Goal: Task Accomplishment & Management: Use online tool/utility

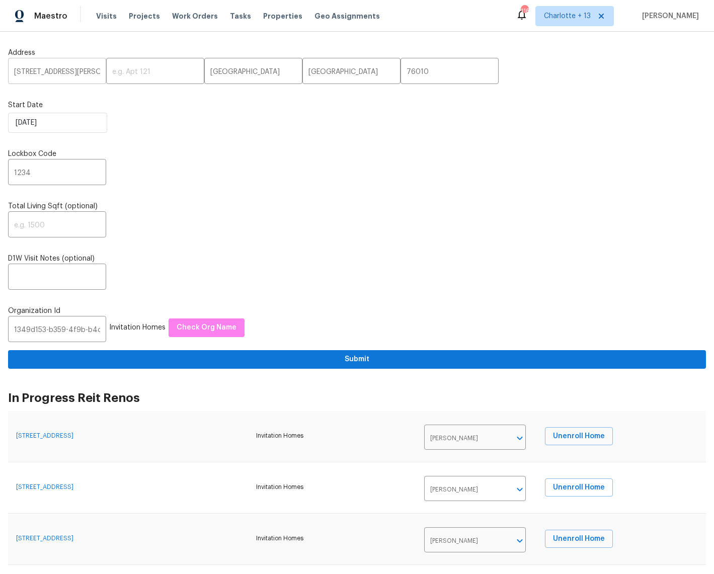
click at [61, 70] on input "2309 E Mitchell St" at bounding box center [57, 72] width 98 height 24
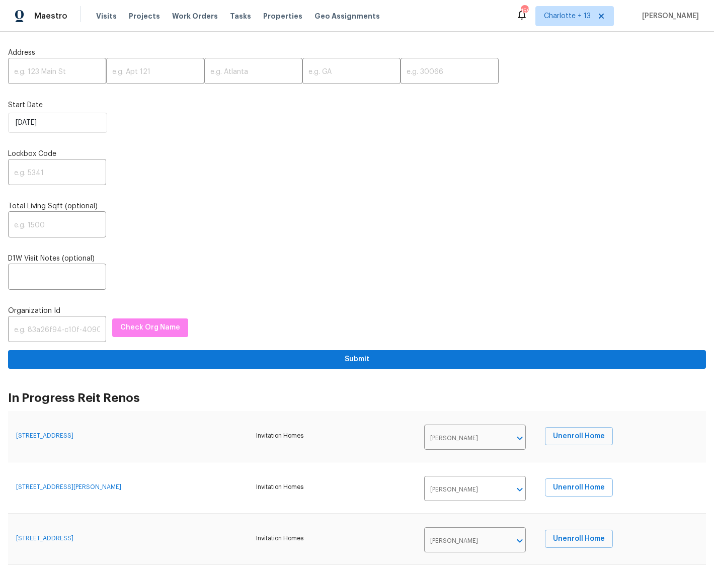
click at [33, 73] on input "text" at bounding box center [57, 72] width 98 height 24
paste input "[STREET_ADDRESS]"
drag, startPoint x: 72, startPoint y: 69, endPoint x: 86, endPoint y: 72, distance: 14.4
click at [86, 72] on input "[STREET_ADDRESS]" at bounding box center [57, 72] width 98 height 24
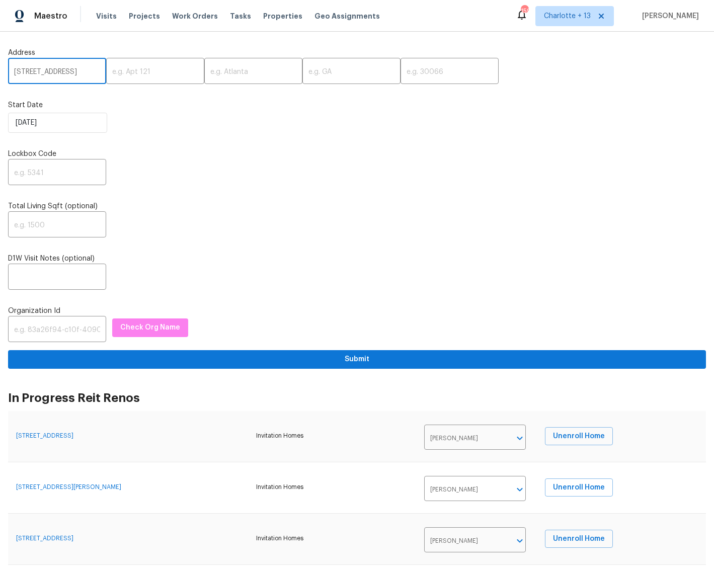
drag, startPoint x: 73, startPoint y: 69, endPoint x: 81, endPoint y: 72, distance: 8.9
click at [81, 72] on input "[STREET_ADDRESS]" at bounding box center [57, 72] width 98 height 24
drag, startPoint x: 69, startPoint y: 68, endPoint x: 92, endPoint y: 73, distance: 23.7
click at [92, 73] on input "[STREET_ADDRESS]" at bounding box center [57, 72] width 98 height 24
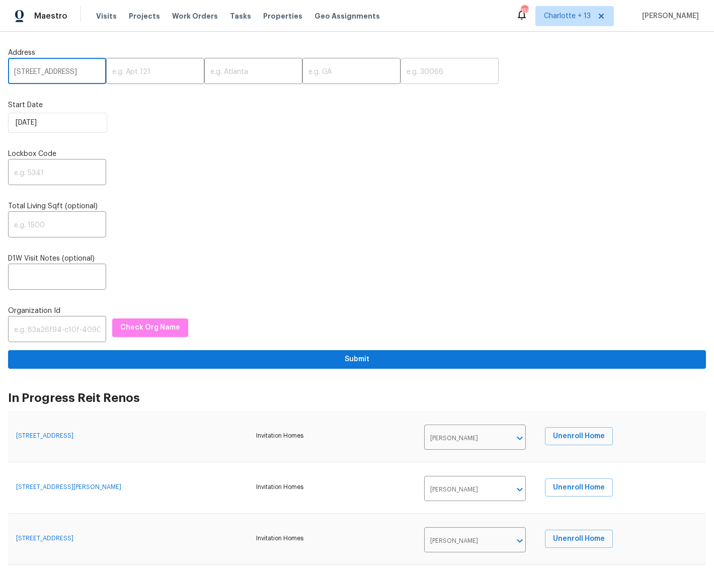
type input "[STREET_ADDRESS]"
click at [400, 76] on input "text" at bounding box center [449, 72] width 98 height 24
paste input "77070"
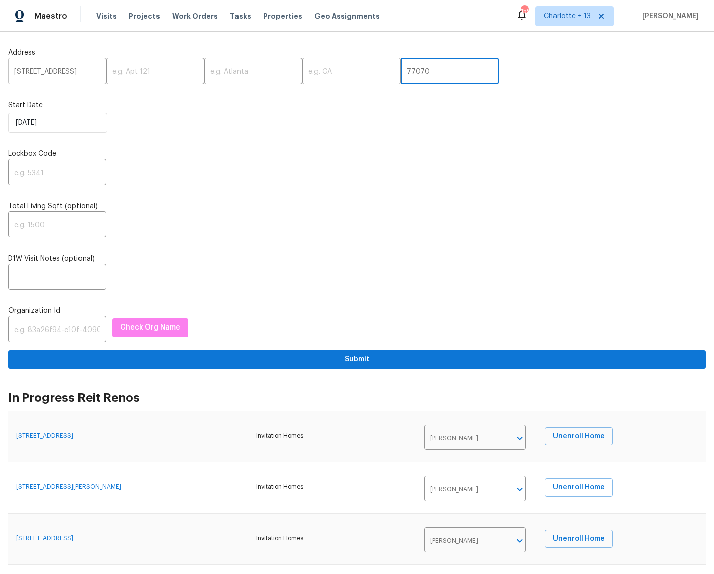
type input "77070"
drag, startPoint x: 90, startPoint y: 70, endPoint x: 97, endPoint y: 69, distance: 7.1
click at [97, 69] on div "13430 Magnolia Crest Ln, Houston, TX 77070 ​ ​ ​ ​ 77070 ​" at bounding box center [356, 72] width 697 height 24
click at [94, 71] on input "[STREET_ADDRESS]" at bounding box center [57, 72] width 98 height 24
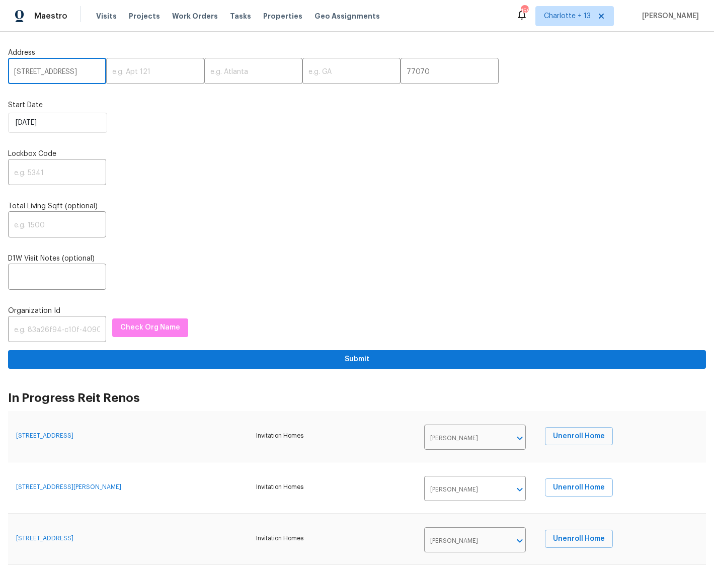
scroll to position [0, 41]
click at [59, 69] on input "[STREET_ADDRESS]" at bounding box center [57, 72] width 98 height 24
click at [57, 72] on input "[STREET_ADDRESS]" at bounding box center [57, 72] width 98 height 24
click at [43, 75] on input "[STREET_ADDRESS]" at bounding box center [57, 72] width 98 height 24
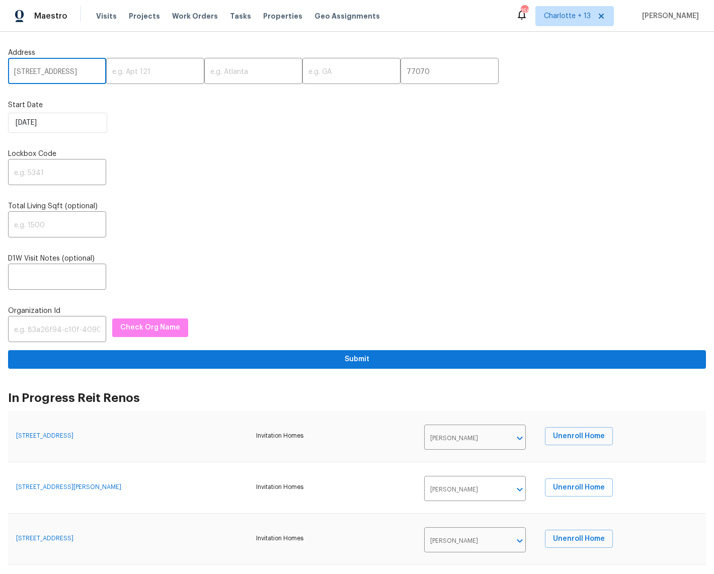
click at [43, 75] on input "[STREET_ADDRESS]" at bounding box center [57, 72] width 98 height 24
type input "13430 Magnolia Crest Ln,, TX 77070"
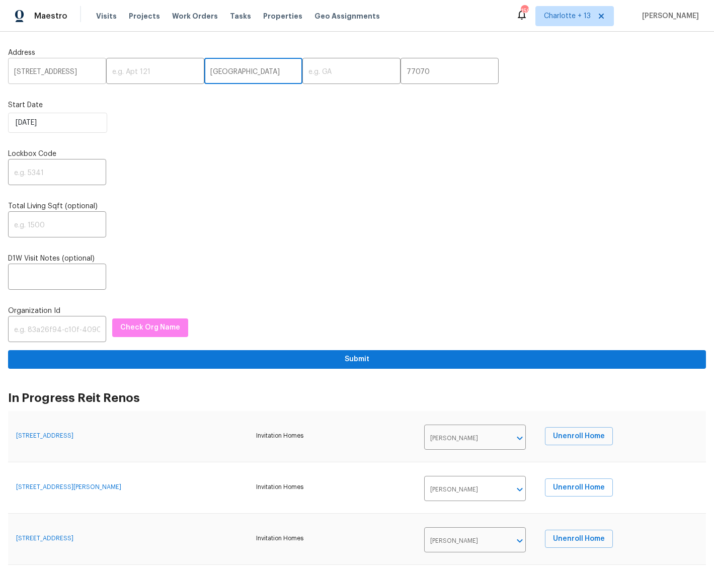
type input "Houston"
click at [57, 75] on input "13430 Magnolia Crest Ln,, TX 77070" at bounding box center [57, 72] width 98 height 24
click at [302, 75] on input "text" at bounding box center [351, 72] width 98 height 24
type input "TX"
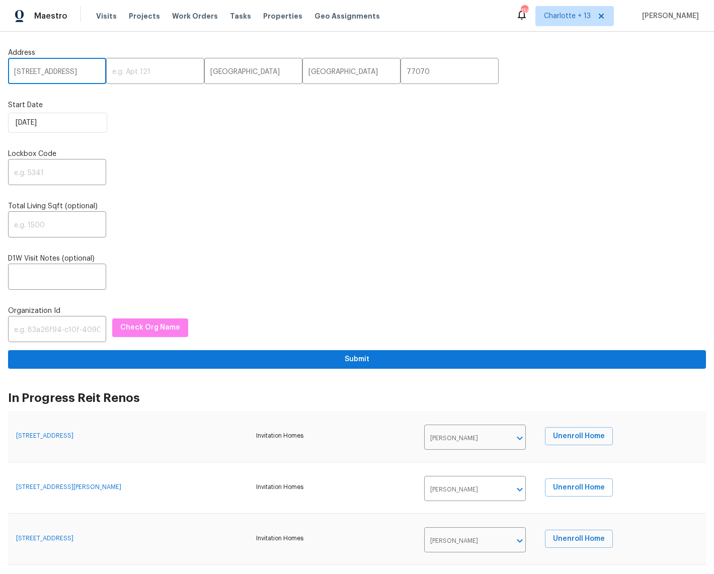
click at [87, 74] on input "13430 Magnolia Crest Ln,, TX 77070" at bounding box center [57, 72] width 98 height 24
click at [94, 73] on input "13430 Magnolia Crest Ln,, TX 77070" at bounding box center [57, 72] width 98 height 24
type input "[STREET_ADDRESS]"
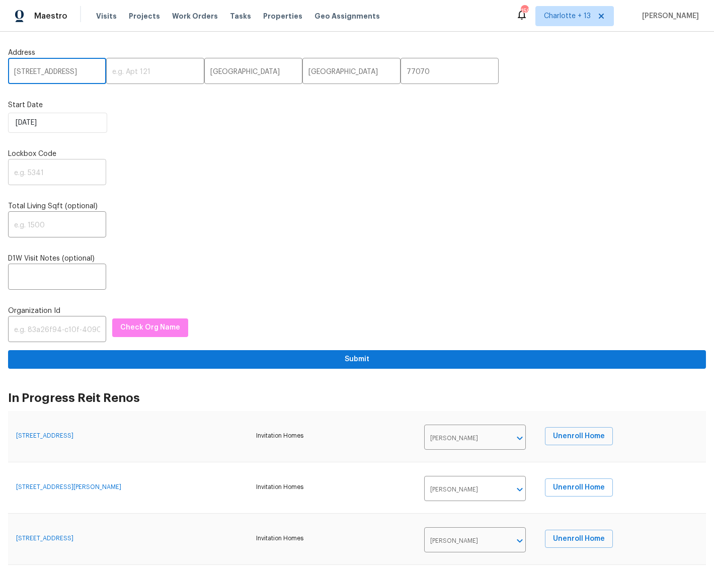
scroll to position [0, 0]
click at [49, 177] on input "text" at bounding box center [57, 173] width 98 height 24
type input "1234"
click at [35, 330] on input "text" at bounding box center [57, 330] width 98 height 24
paste input "845f7ff3-78ac-4044-be1e-2a70ff45d03f"
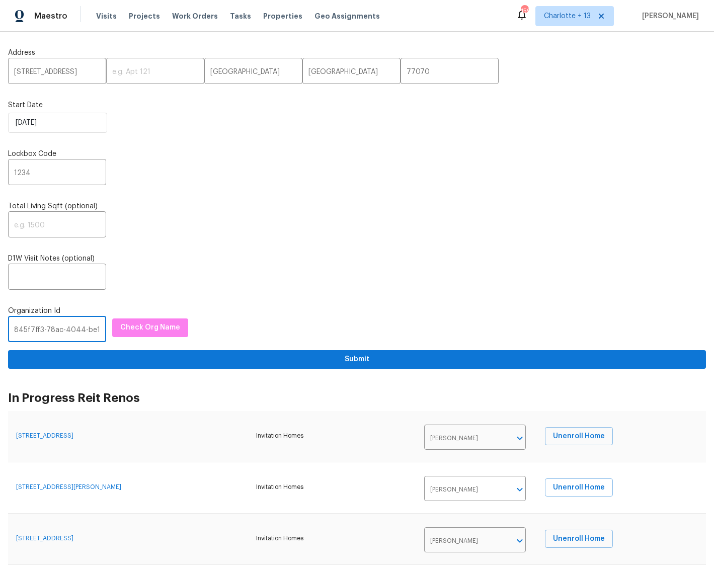
scroll to position [0, 53]
type input "845f7ff3-78ac-4044-be1e-2a70ff45d03f"
click at [117, 336] on button "Check Org Name" at bounding box center [150, 327] width 76 height 19
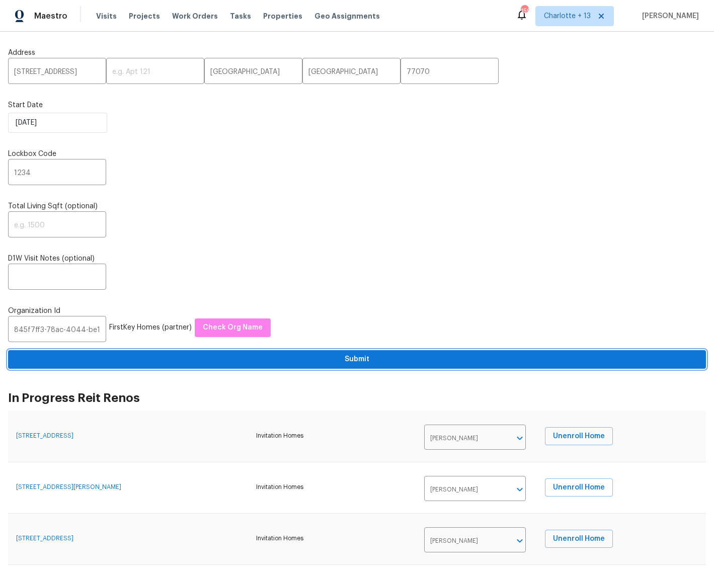
click at [351, 360] on span "Submit" at bounding box center [356, 359] width 681 height 13
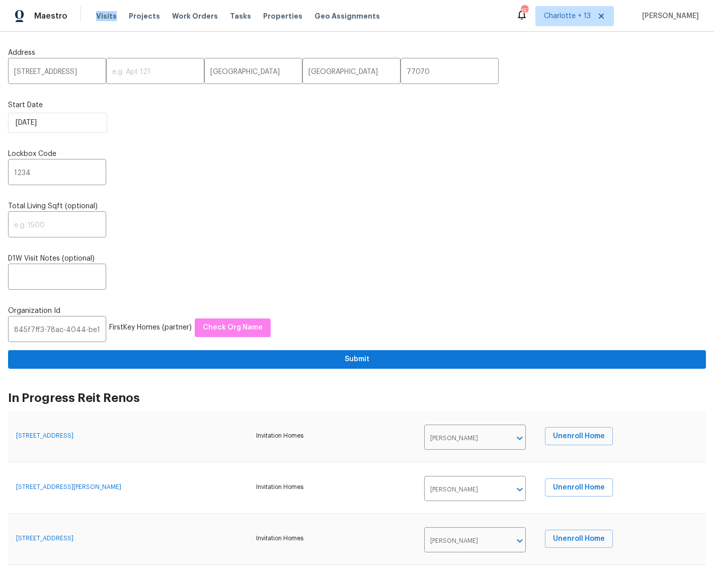
drag, startPoint x: 106, startPoint y: 14, endPoint x: 209, endPoint y: 203, distance: 215.6
click at [209, 203] on div "Maestro Visits Projects Work Orders Tasks Properties Geo Assignments 157 Charlo…" at bounding box center [357, 287] width 714 height 574
click at [59, 72] on input "[STREET_ADDRESS]" at bounding box center [57, 72] width 98 height 24
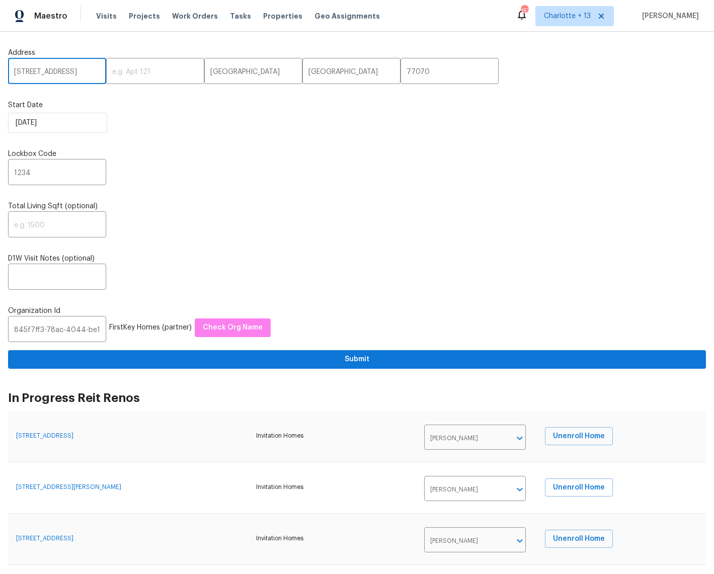
click at [73, 77] on input "[STREET_ADDRESS]" at bounding box center [57, 72] width 98 height 24
click at [74, 75] on input "[STREET_ADDRESS]" at bounding box center [57, 72] width 98 height 24
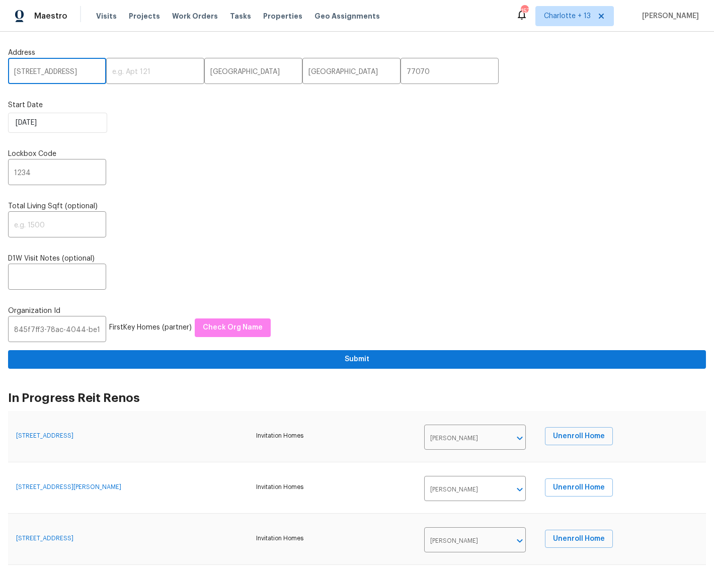
click at [74, 75] on input "[STREET_ADDRESS]" at bounding box center [57, 72] width 98 height 24
paste input "[STREET_ADDRESS]"
drag, startPoint x: 71, startPoint y: 70, endPoint x: 90, endPoint y: 72, distance: 19.2
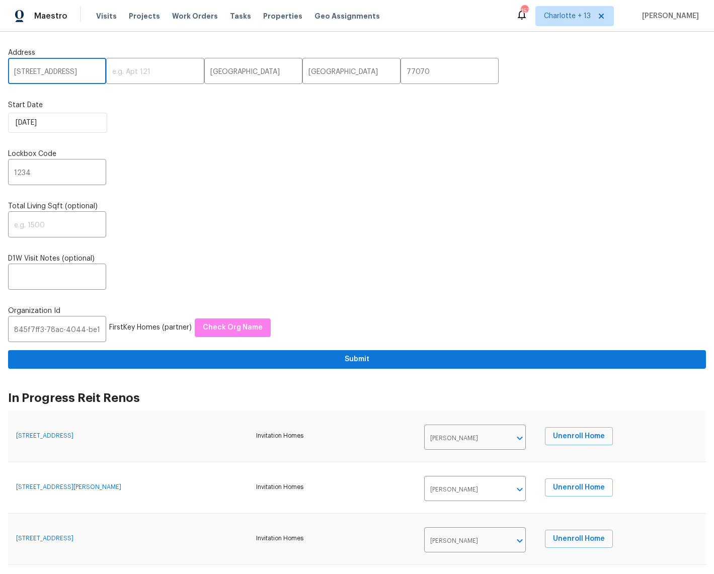
click at [90, 72] on input "[STREET_ADDRESS]" at bounding box center [57, 72] width 98 height 24
drag, startPoint x: 86, startPoint y: 72, endPoint x: 402, endPoint y: 75, distance: 315.8
click at [402, 75] on div "1014 Bahia Vista Dr, Richmond, TX 77406 ​ ​ Houston ​ TX ​ 77070 ​" at bounding box center [356, 72] width 697 height 24
type input "[STREET_ADDRESS]"
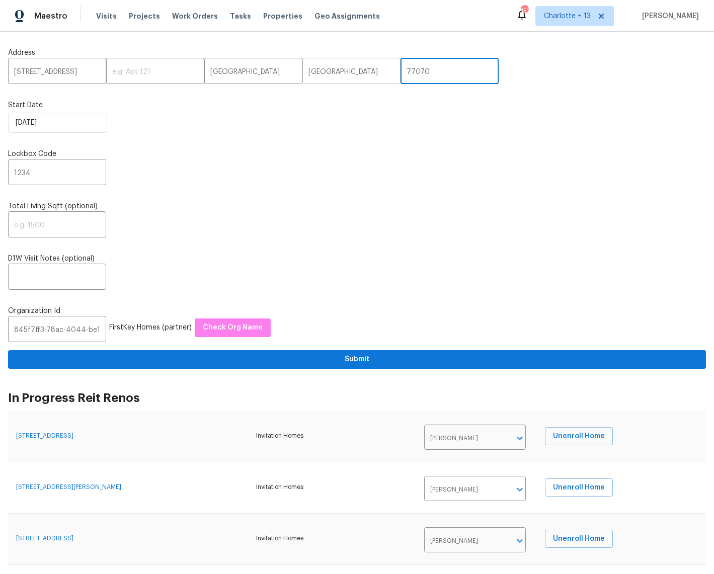
drag, startPoint x: 385, startPoint y: 70, endPoint x: 354, endPoint y: 67, distance: 31.8
click at [354, 67] on div "1014 Bahia Vista Dr, Richmond, TX 77406 ​ ​ Houston ​ TX ​ 77070 ​" at bounding box center [356, 72] width 697 height 24
type input "77406"
click at [219, 68] on input "Houston" at bounding box center [253, 72] width 98 height 24
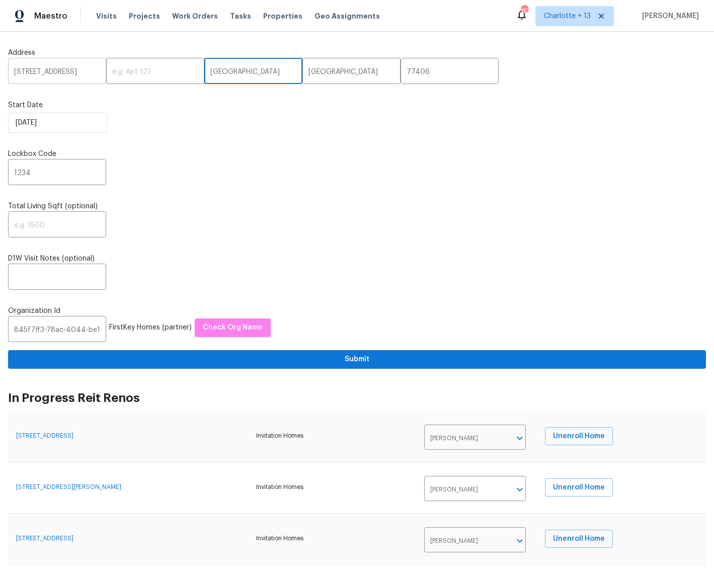
type input "Richmond"
drag, startPoint x: 78, startPoint y: 71, endPoint x: 91, endPoint y: 73, distance: 12.8
click at [91, 73] on input "[STREET_ADDRESS]" at bounding box center [57, 72] width 98 height 24
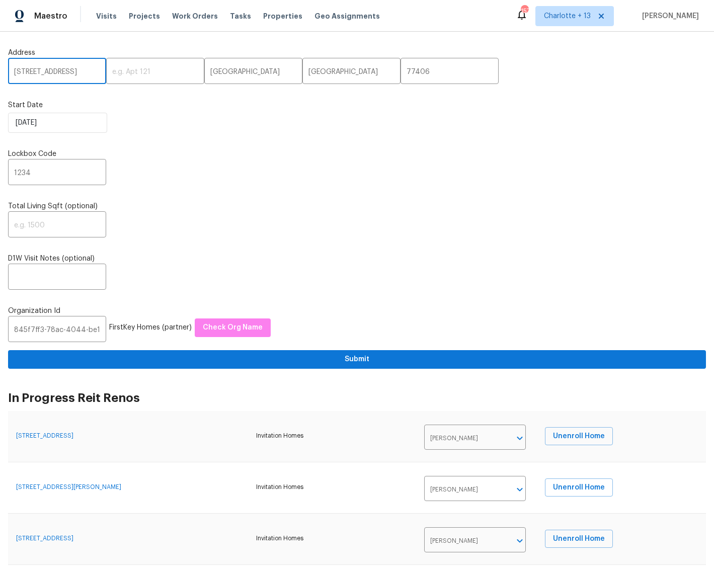
type input "[STREET_ADDRESS]"
click at [59, 326] on input "845f7ff3-78ac-4044-be1e-2a70ff45d03f" at bounding box center [57, 330] width 98 height 24
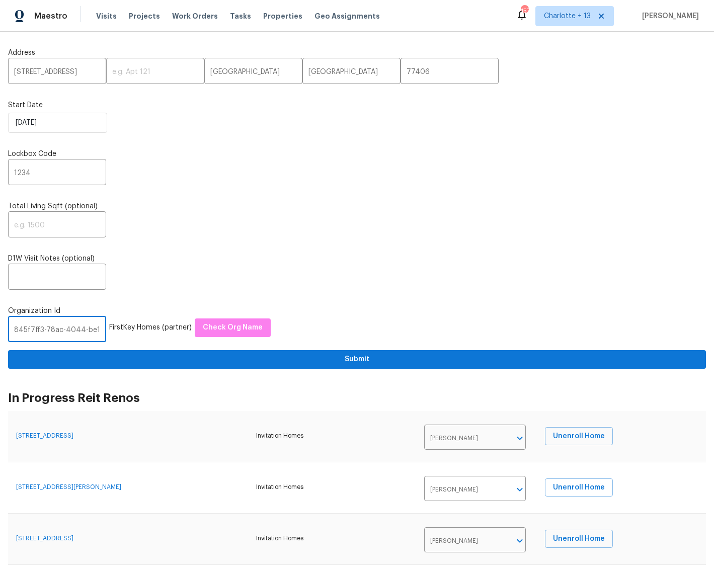
paste input "1349d153-b359-4f9b-b4dd-758ff939cc37"
type input "1349d153-b359-4f9b-b4dd-758ff939cc37"
click at [140, 332] on span "Check Org Name" at bounding box center [150, 327] width 60 height 13
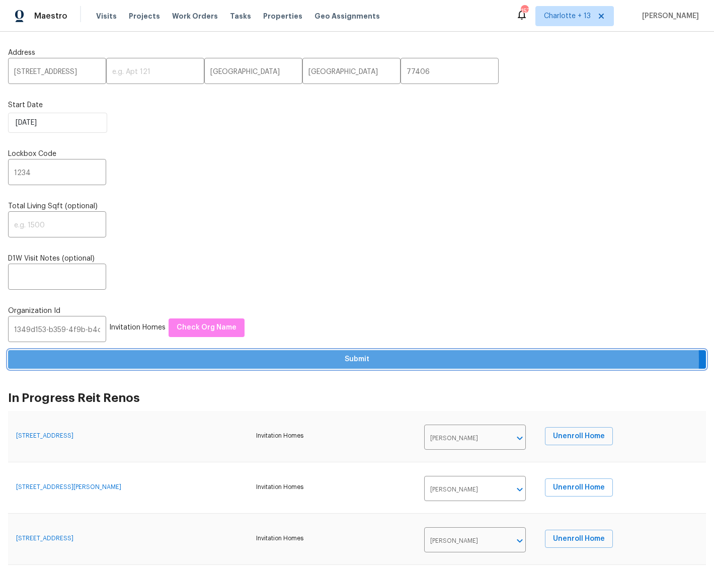
click at [347, 360] on span "Submit" at bounding box center [356, 359] width 681 height 13
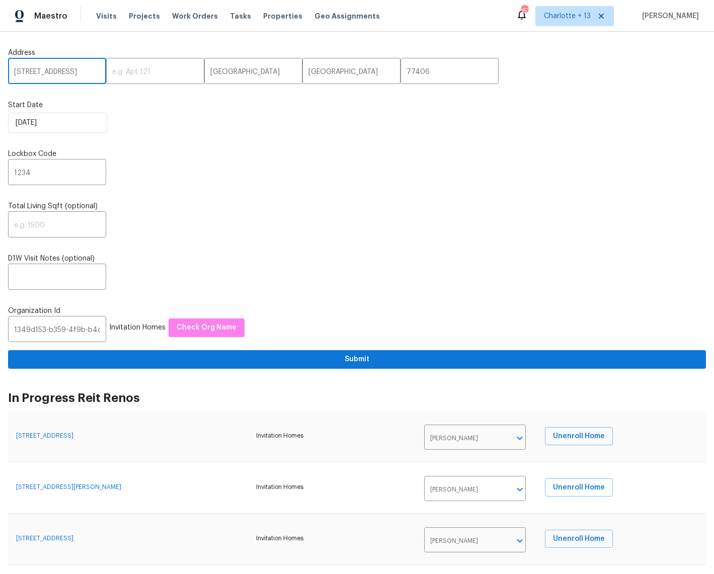
click at [54, 71] on input "[STREET_ADDRESS]" at bounding box center [57, 72] width 98 height 24
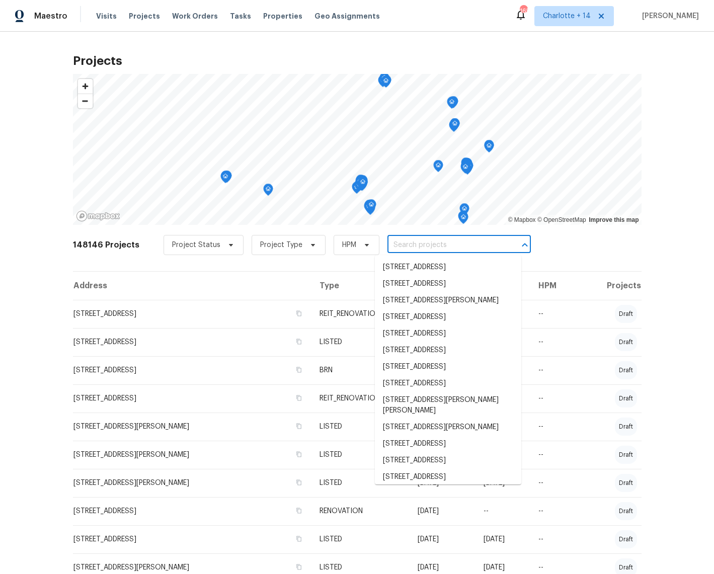
click at [415, 244] on input "text" at bounding box center [444, 245] width 115 height 16
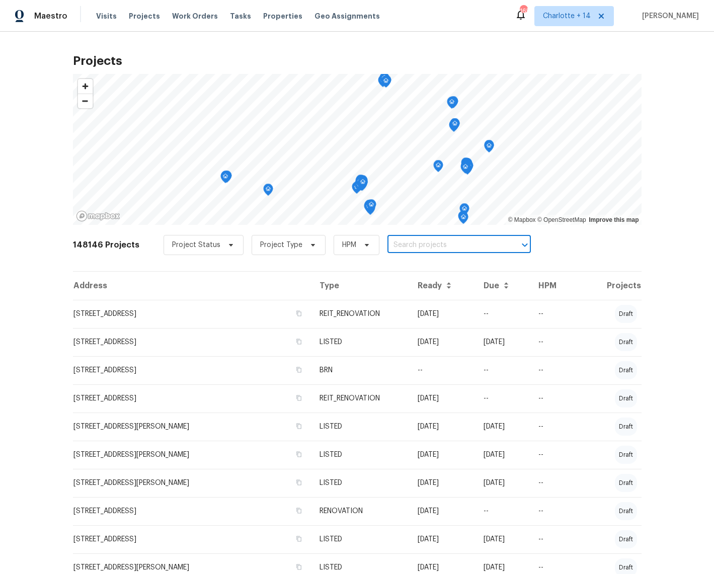
paste input "[STREET_ADDRESS]"
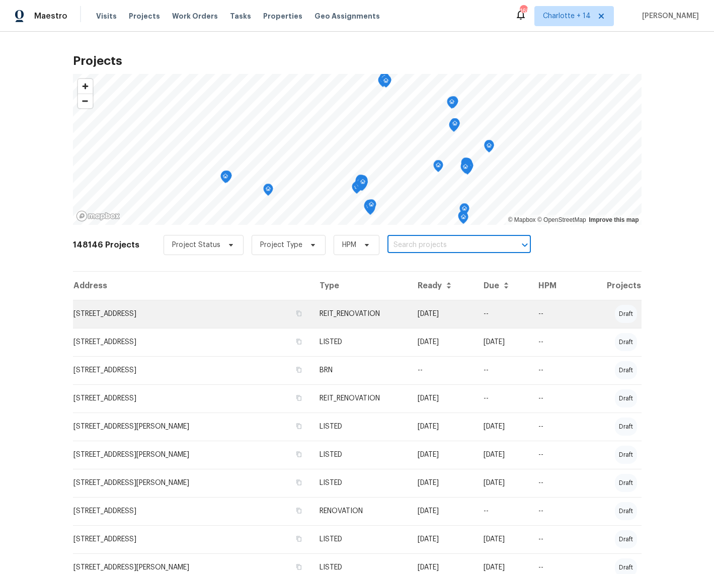
type input "[STREET_ADDRESS]"
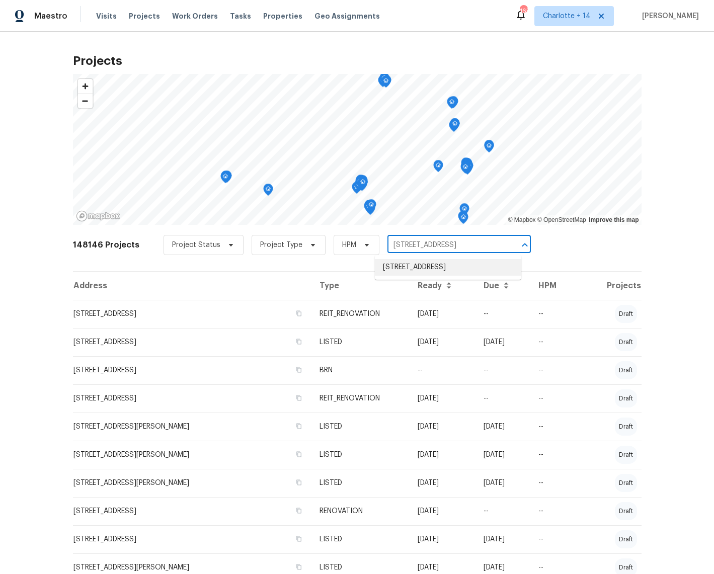
click at [423, 264] on li "[STREET_ADDRESS]" at bounding box center [448, 267] width 146 height 17
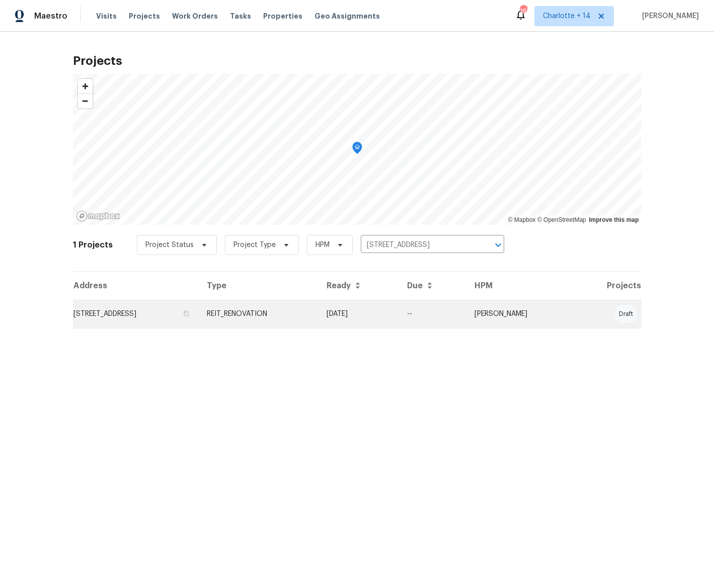
click at [573, 323] on td "[PERSON_NAME]" at bounding box center [520, 314] width 108 height 28
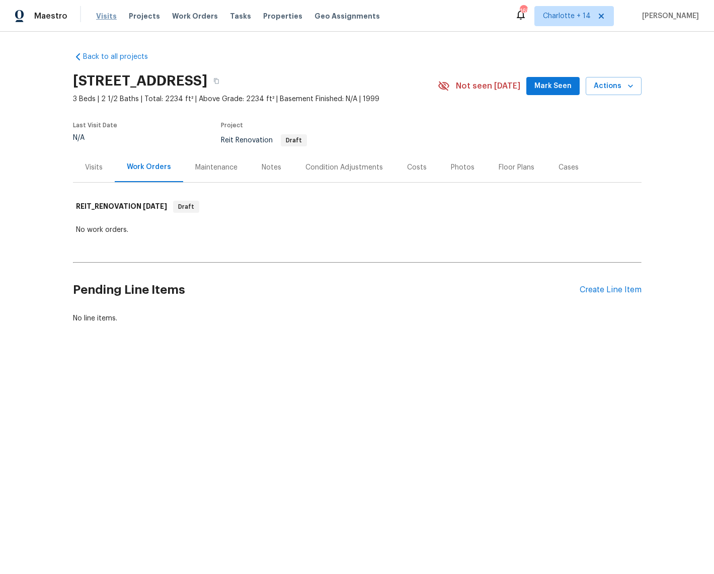
click at [107, 13] on span "Visits" at bounding box center [106, 16] width 21 height 10
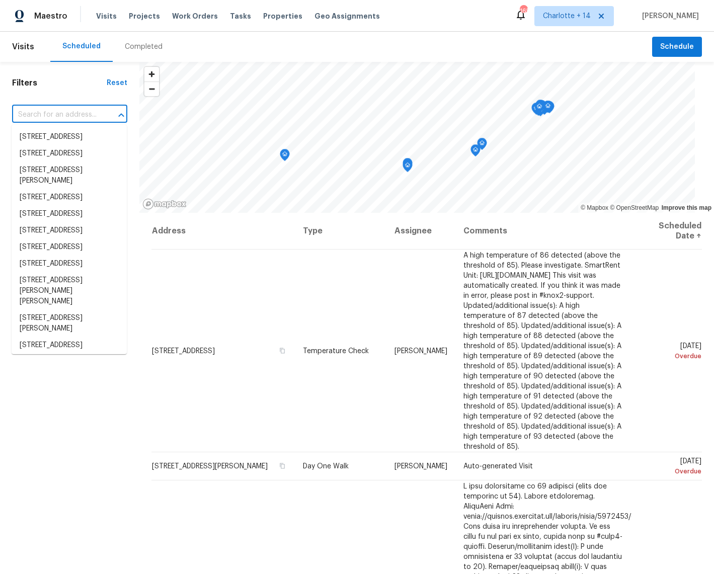
click at [38, 117] on input "text" at bounding box center [55, 115] width 87 height 16
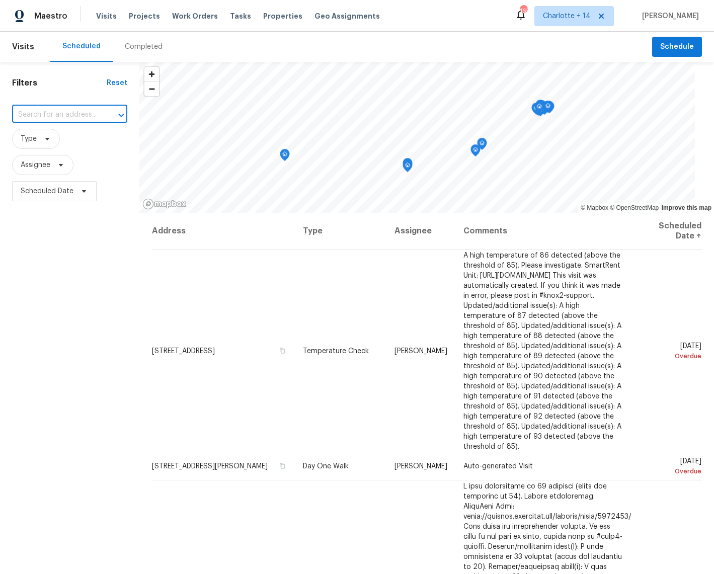
paste input "[STREET_ADDRESS]"
type input "[STREET_ADDRESS]"
click at [82, 134] on li "[STREET_ADDRESS]" at bounding box center [69, 137] width 115 height 17
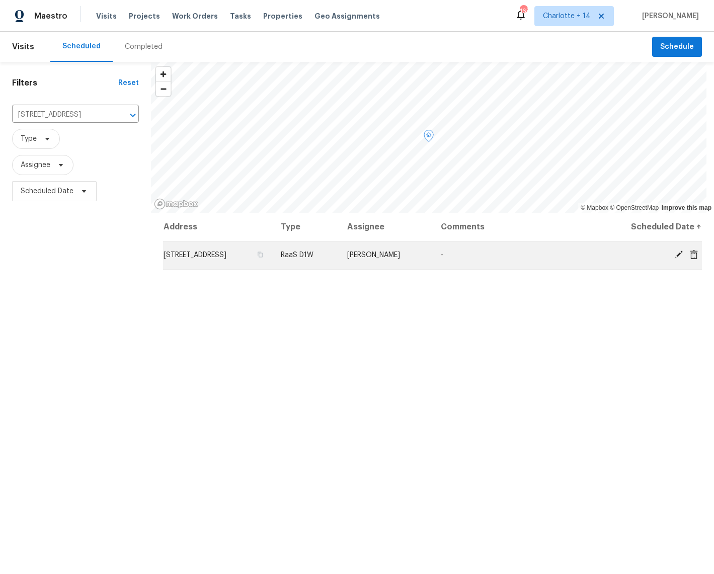
click at [674, 256] on icon at bounding box center [678, 254] width 9 height 9
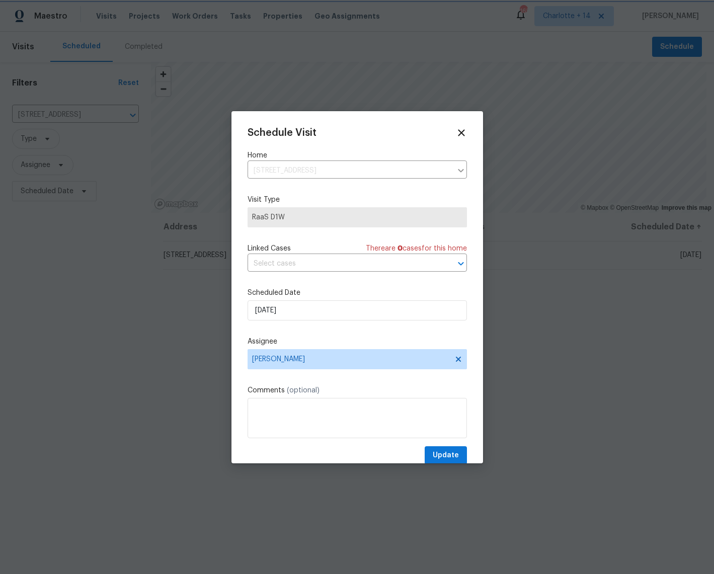
click at [543, 230] on div at bounding box center [357, 287] width 714 height 574
click at [607, 260] on div at bounding box center [357, 287] width 714 height 574
click at [458, 135] on icon at bounding box center [461, 132] width 7 height 7
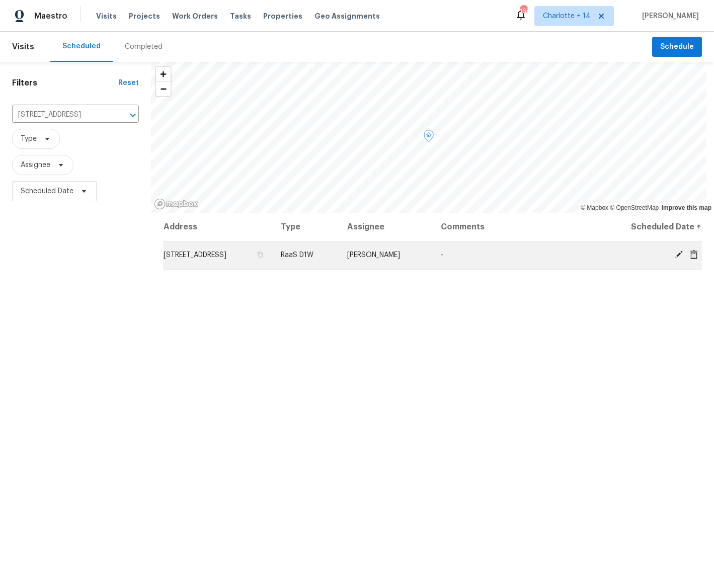
click at [689, 257] on icon at bounding box center [693, 253] width 8 height 9
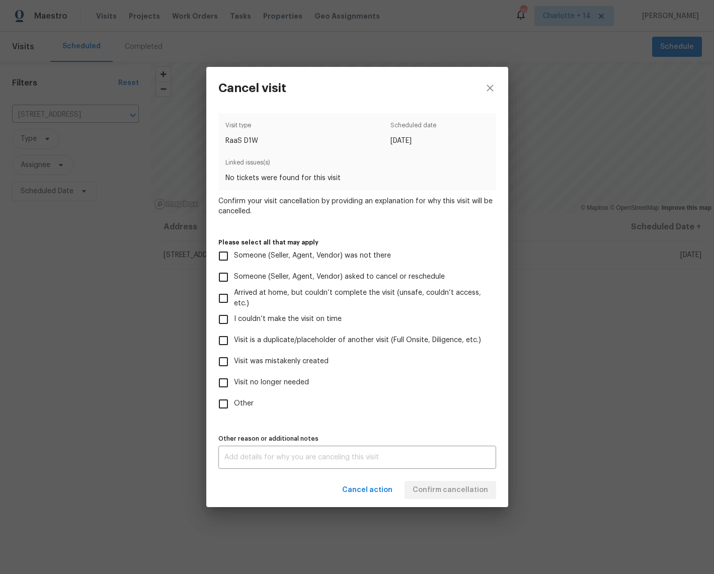
click at [253, 362] on span "Visit was mistakenly created" at bounding box center [281, 361] width 95 height 11
click at [234, 362] on input "Visit was mistakenly created" at bounding box center [223, 361] width 21 height 21
checkbox input "true"
click at [432, 486] on span "Confirm cancellation" at bounding box center [449, 490] width 75 height 13
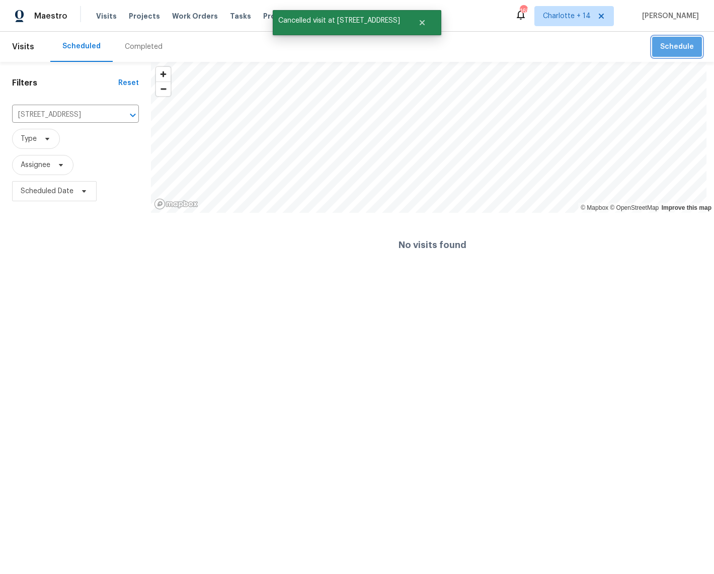
click at [686, 42] on button "Schedule" at bounding box center [677, 47] width 50 height 21
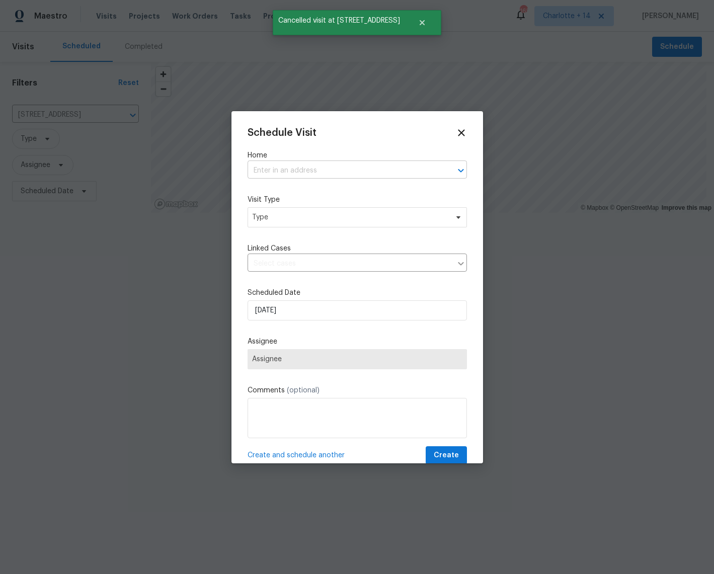
click at [288, 173] on input "text" at bounding box center [342, 171] width 191 height 16
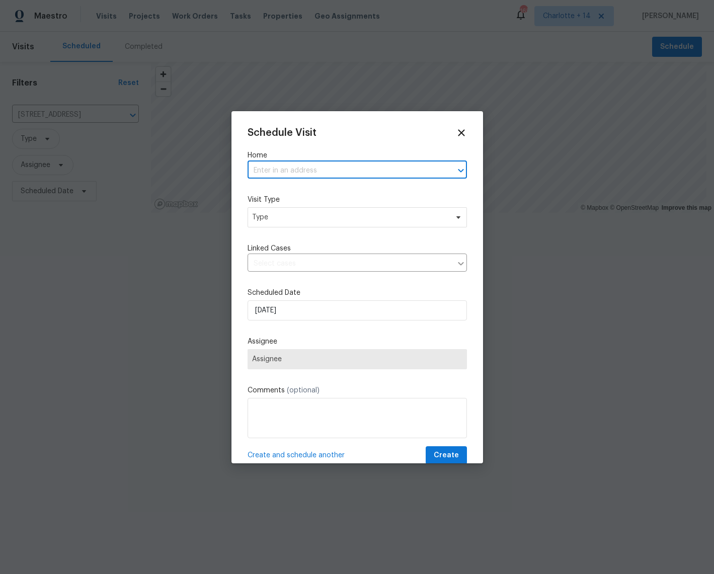
paste input "[STREET_ADDRESS]"
type input "[STREET_ADDRESS]"
click at [275, 193] on li "[STREET_ADDRESS]" at bounding box center [353, 193] width 212 height 17
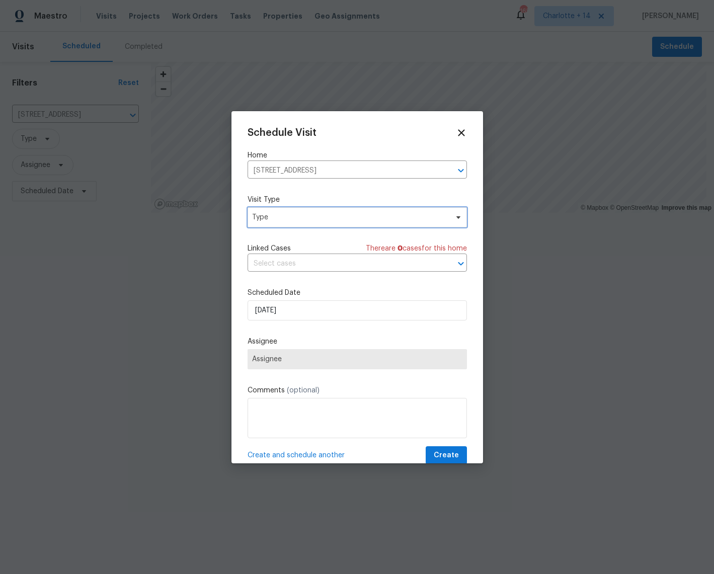
click at [275, 220] on span "Type" at bounding box center [350, 217] width 196 height 10
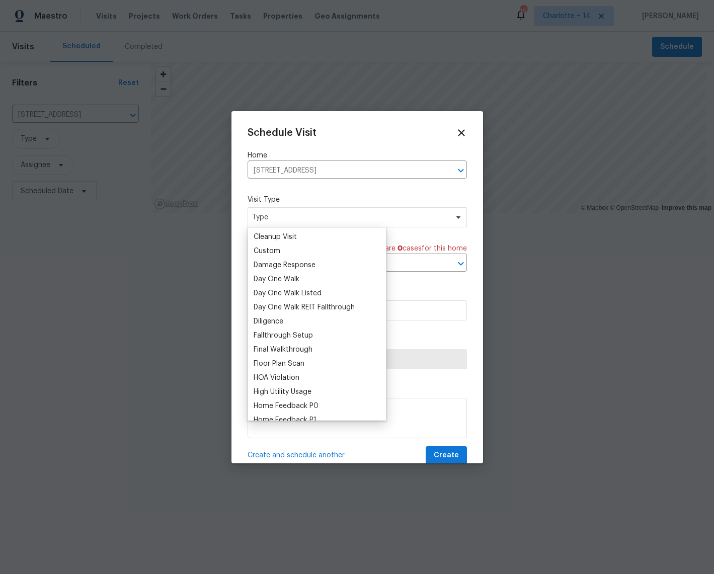
scroll to position [134, 0]
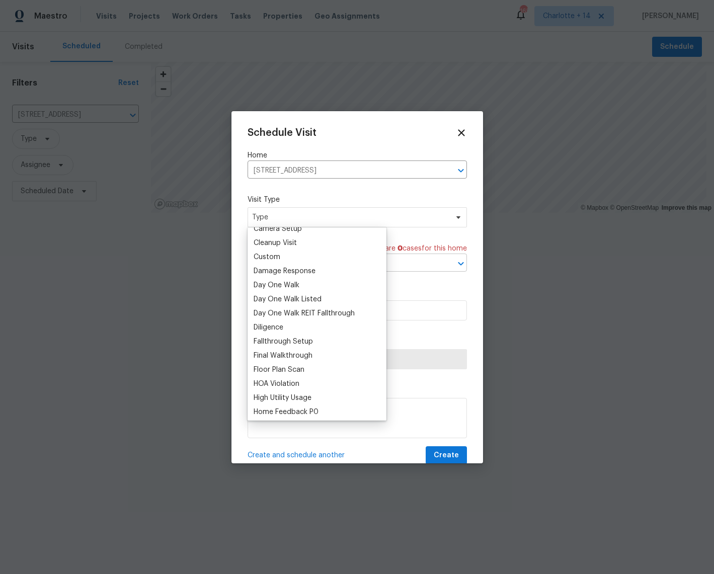
click at [269, 259] on div "Custom" at bounding box center [266, 257] width 27 height 10
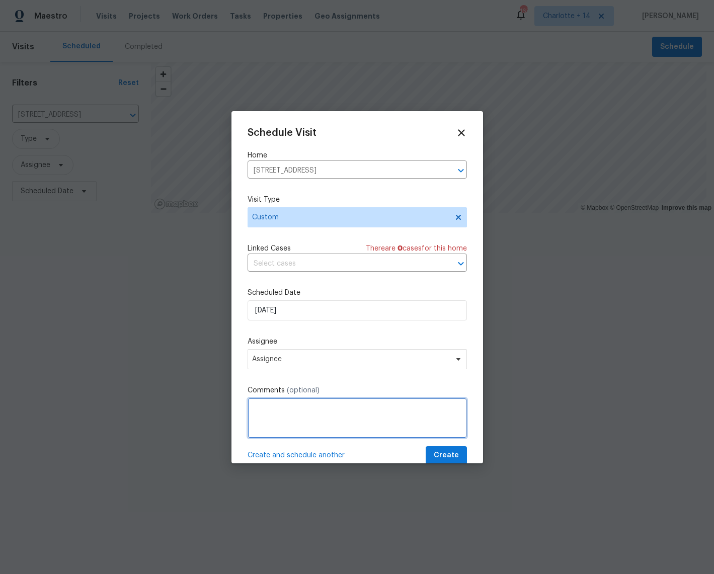
click at [276, 407] on textarea at bounding box center [356, 418] width 219 height 40
paste textarea "ddress: [STREET_ADDRESS] Partner: FK Type of request: In Contract Property Requ…"
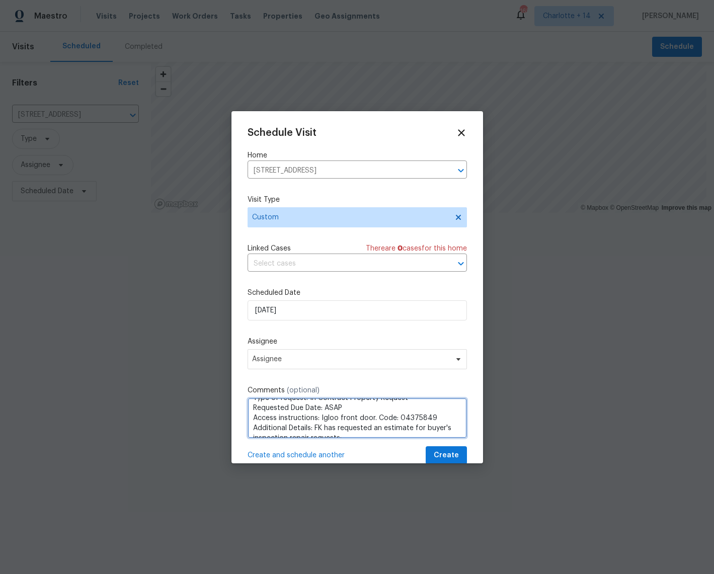
scroll to position [0, 0]
click at [253, 405] on textarea "ddress: [STREET_ADDRESS] Partner: FK Type of request: In Contract Property Requ…" at bounding box center [356, 418] width 219 height 40
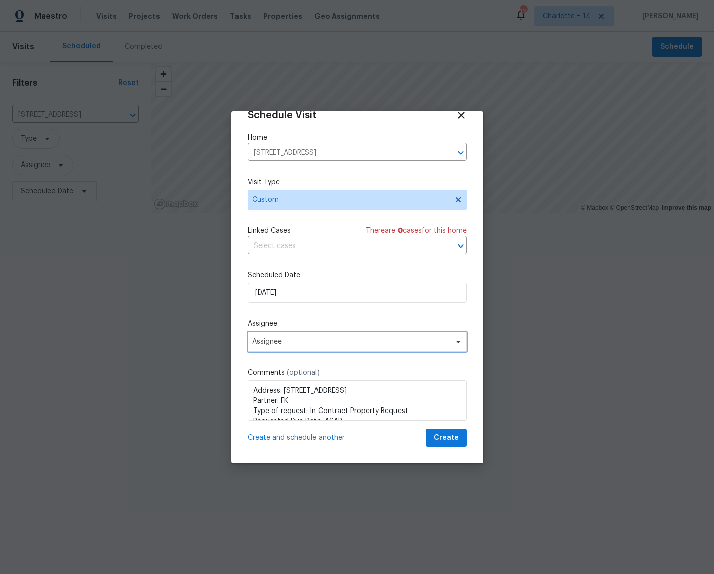
click at [454, 341] on icon at bounding box center [458, 341] width 8 height 8
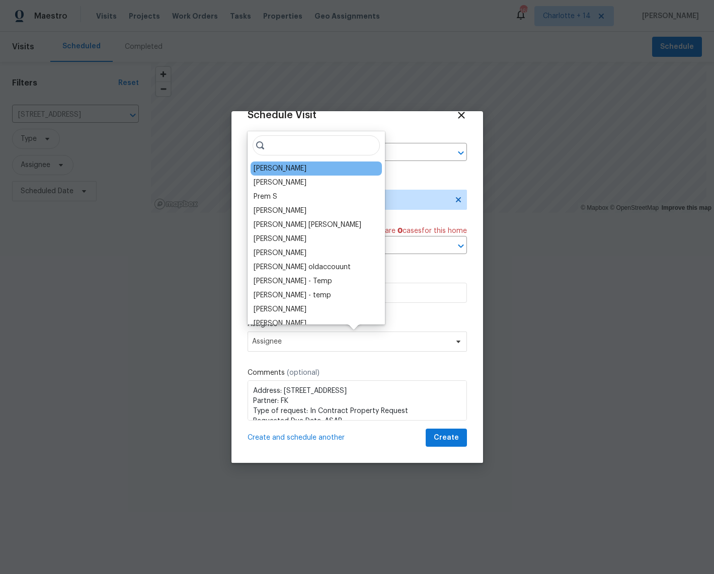
click at [277, 174] on div "[PERSON_NAME]" at bounding box center [315, 168] width 131 height 14
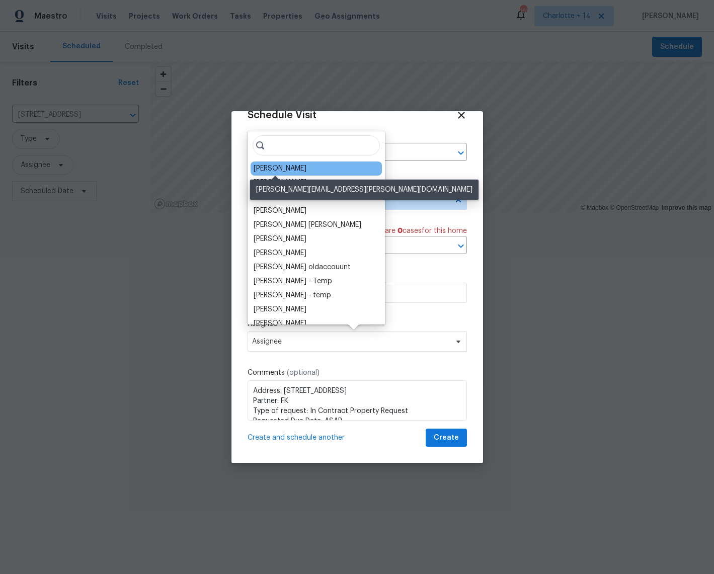
click at [278, 167] on div "[PERSON_NAME]" at bounding box center [279, 168] width 53 height 10
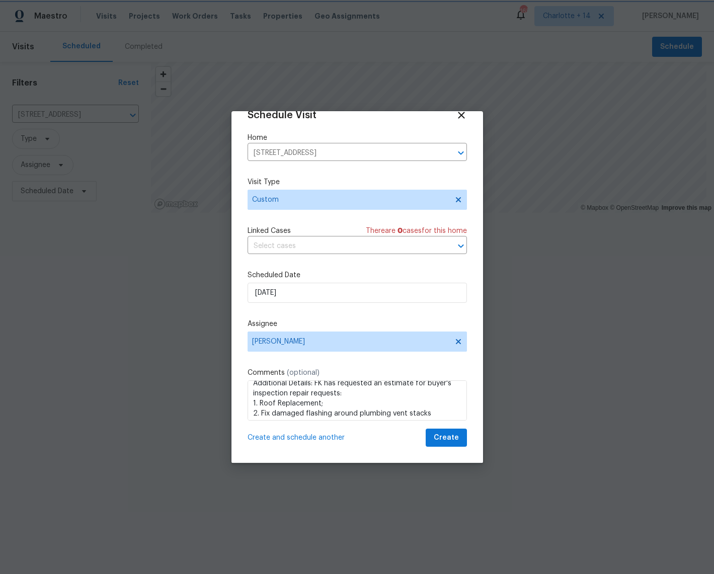
scroll to position [142, 0]
click at [416, 409] on textarea "Address: [STREET_ADDRESS] Partner: FK Type of request: In Contract Property Req…" at bounding box center [356, 400] width 219 height 40
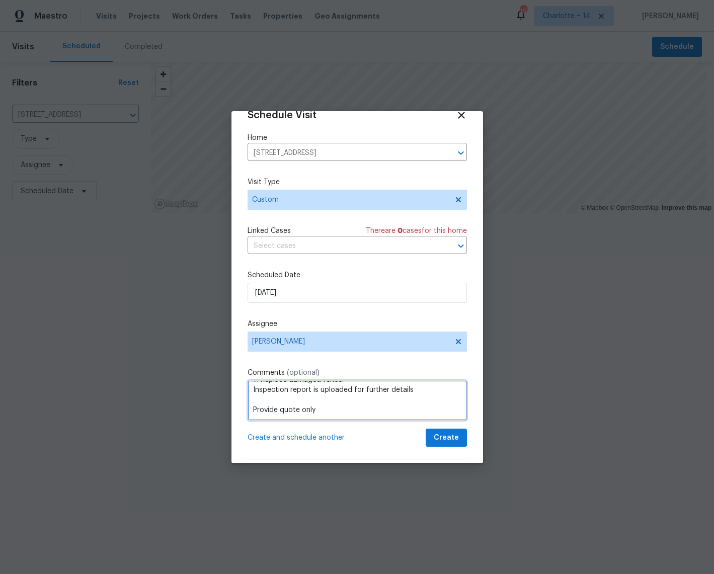
type textarea "Address: [STREET_ADDRESS] Partner: FK Type of request: In Contract Property Req…"
click at [434, 437] on span "Create" at bounding box center [445, 437] width 25 height 13
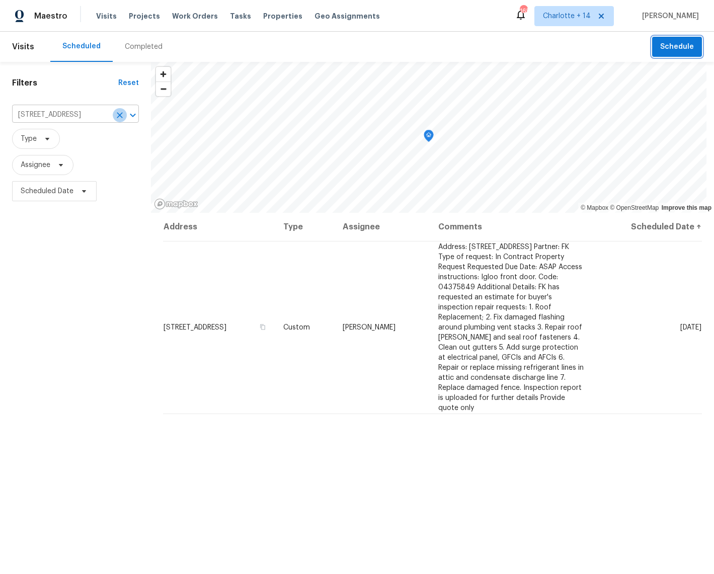
click at [118, 113] on icon "Clear" at bounding box center [120, 115] width 10 height 10
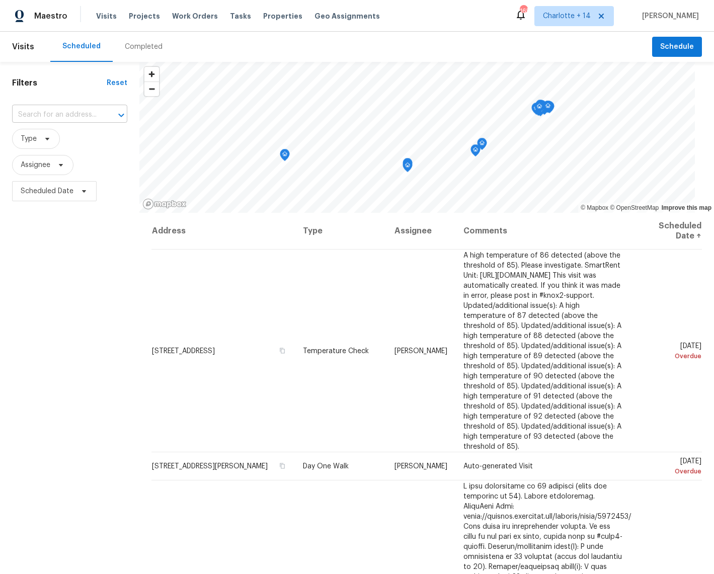
click at [35, 112] on input "text" at bounding box center [55, 115] width 87 height 16
paste input "[STREET_ADDRESS]"
type input "[STREET_ADDRESS]"
click at [69, 138] on li "[STREET_ADDRESS]" at bounding box center [69, 137] width 115 height 17
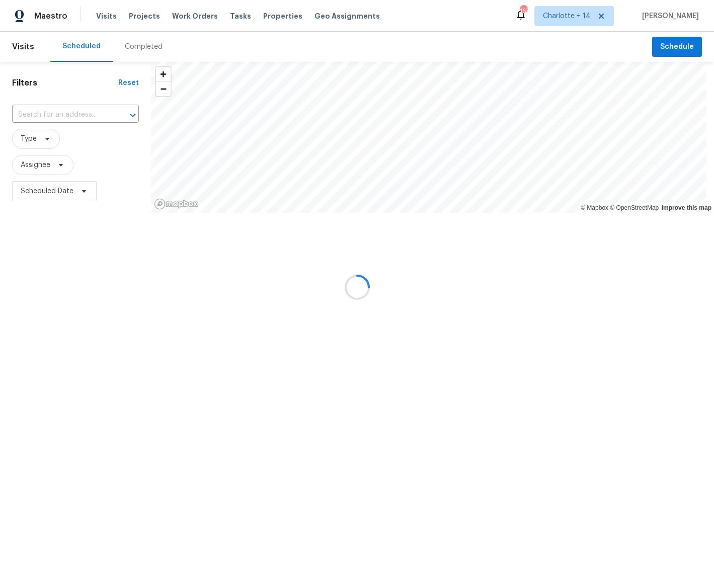
type input "[STREET_ADDRESS]"
click at [120, 116] on icon "Clear" at bounding box center [120, 115] width 6 height 6
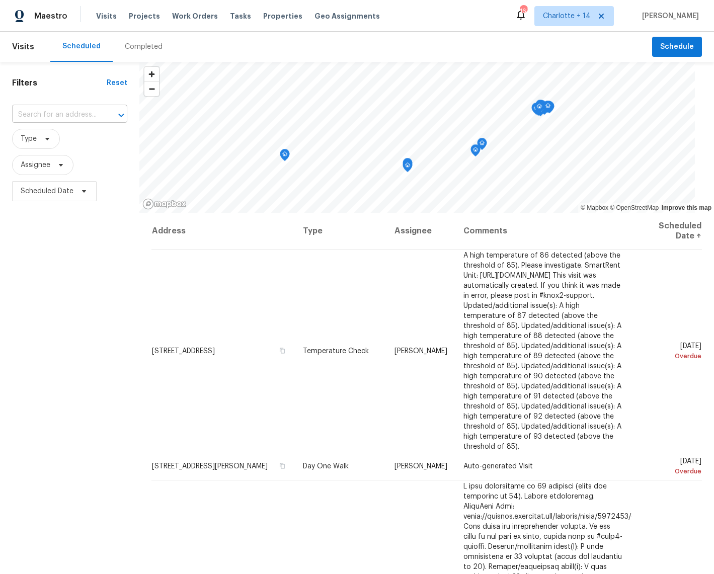
click at [58, 114] on input "text" at bounding box center [55, 115] width 87 height 16
paste input "[STREET_ADDRESS],"
type input "[STREET_ADDRESS],"
click at [48, 138] on li "[STREET_ADDRESS]" at bounding box center [69, 137] width 115 height 17
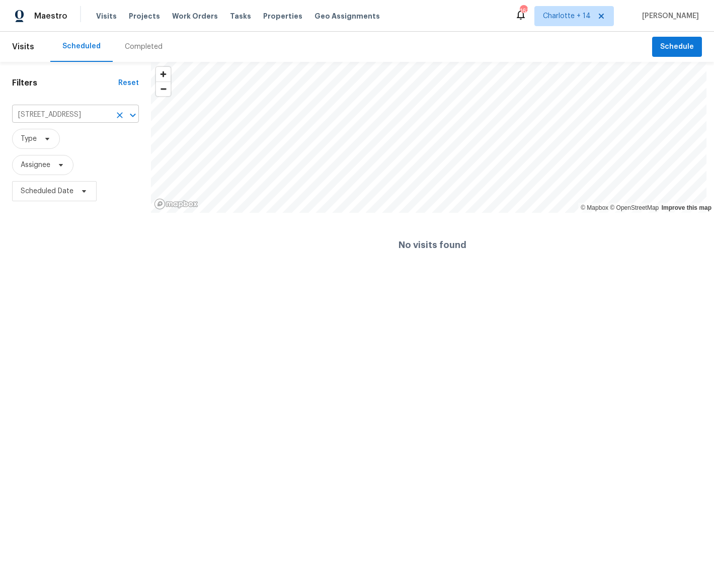
click at [96, 114] on input "[STREET_ADDRESS]" at bounding box center [61, 115] width 99 height 16
click at [76, 141] on li "[STREET_ADDRESS]" at bounding box center [75, 137] width 127 height 17
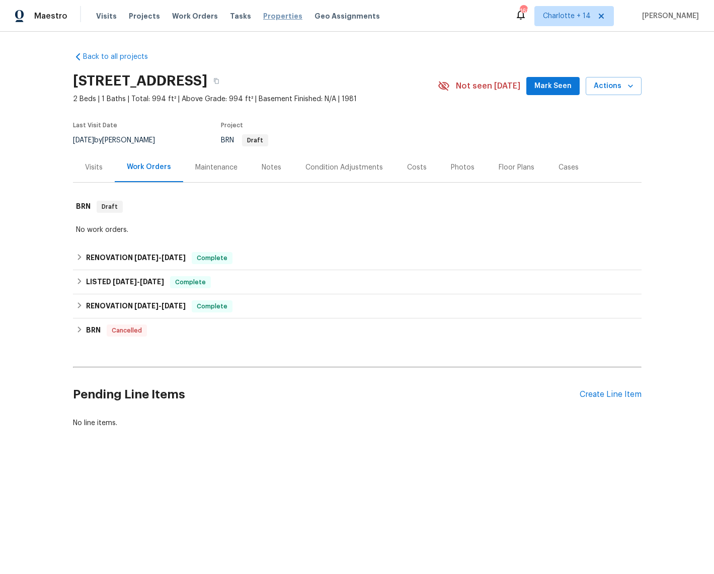
click at [274, 13] on span "Properties" at bounding box center [282, 16] width 39 height 10
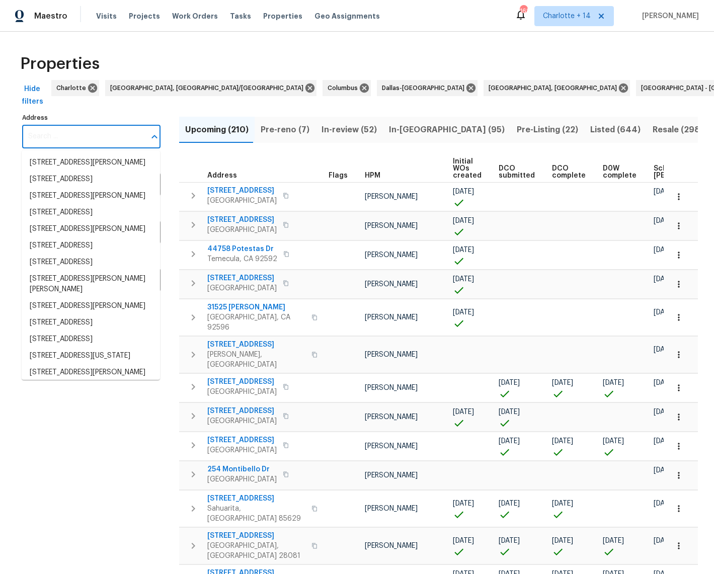
paste input "5206 Graystone Ln,"
type input "5206 Graystone Ln,"
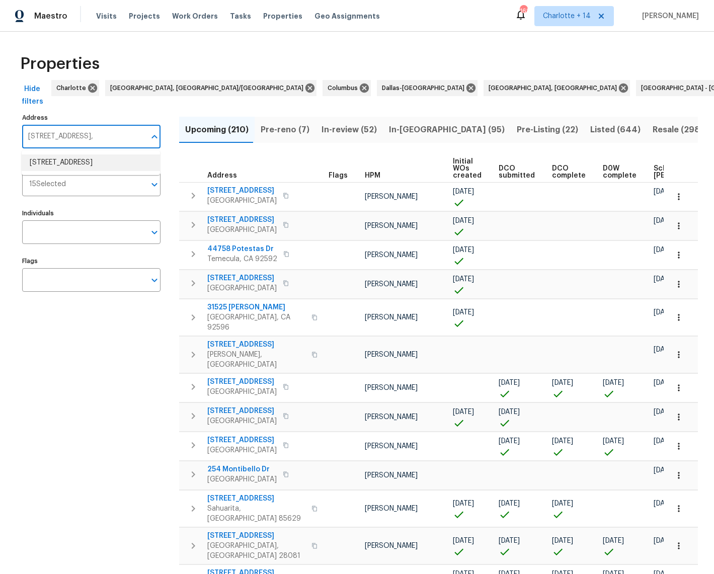
click at [62, 161] on li "5206 Graystone Ln Houston TX 77069" at bounding box center [91, 162] width 138 height 17
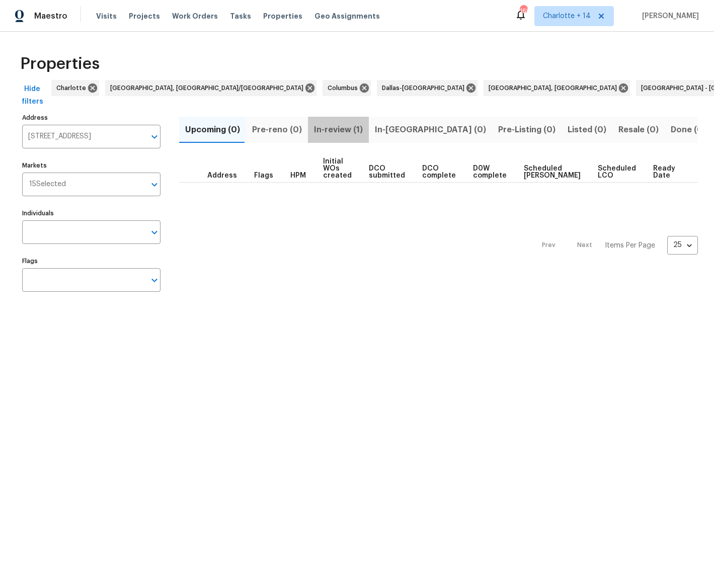
click at [341, 126] on span "In-review (1)" at bounding box center [338, 130] width 49 height 14
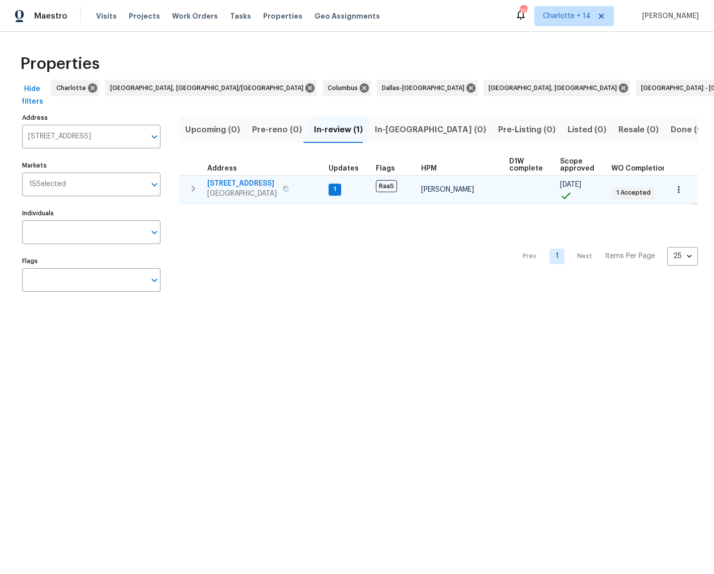
click at [227, 183] on span "5206 Graystone Ln" at bounding box center [241, 184] width 69 height 10
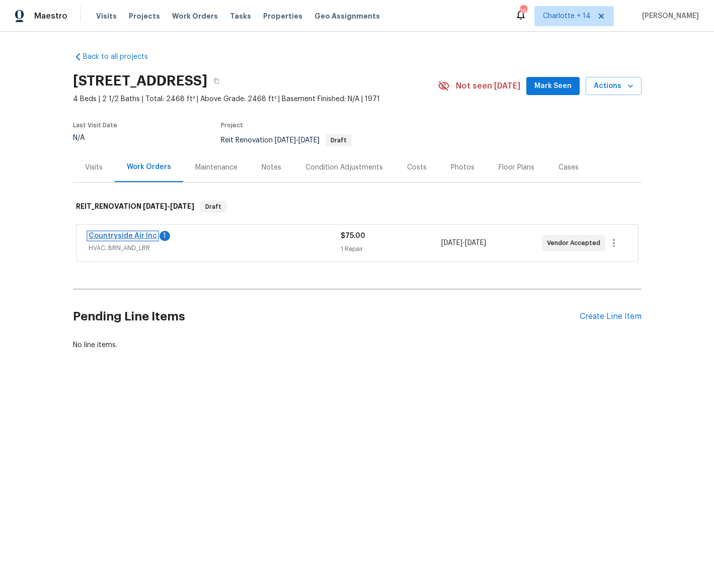
click at [134, 236] on link "Countryside Air Inc" at bounding box center [123, 235] width 68 height 7
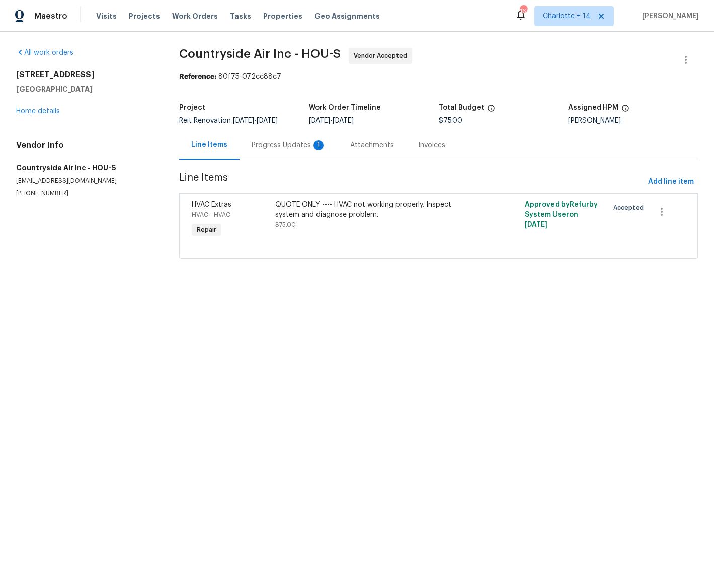
click at [281, 149] on div "Progress Updates 1" at bounding box center [288, 145] width 74 height 10
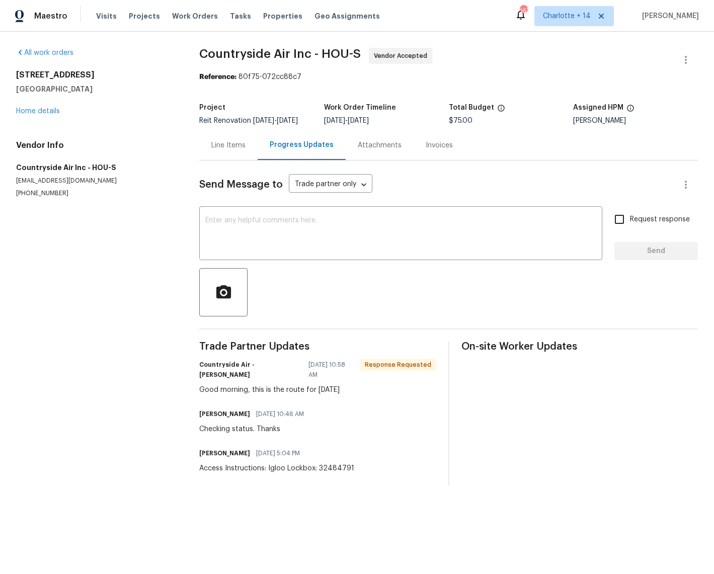
click at [229, 389] on div "Good morning, this is the route for today" at bounding box center [317, 390] width 237 height 10
drag, startPoint x: 336, startPoint y: 388, endPoint x: 198, endPoint y: 386, distance: 138.8
click at [198, 386] on div "All work orders 5206 Graystone Ln Houston, TX 77069 Home details Vendor Info Co…" at bounding box center [357, 267] width 714 height 470
copy div "Good morning, this is the route for today"
